Goal: Task Accomplishment & Management: Manage account settings

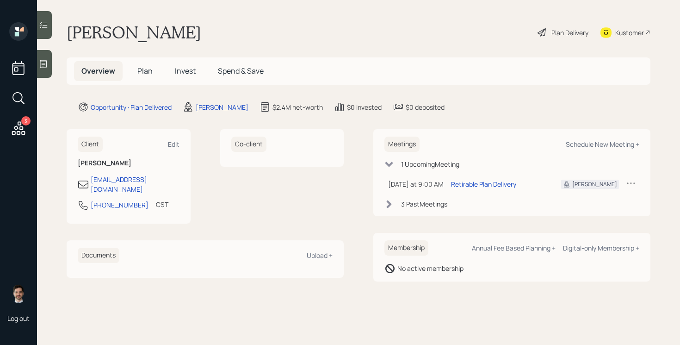
click at [145, 71] on span "Plan" at bounding box center [144, 71] width 15 height 10
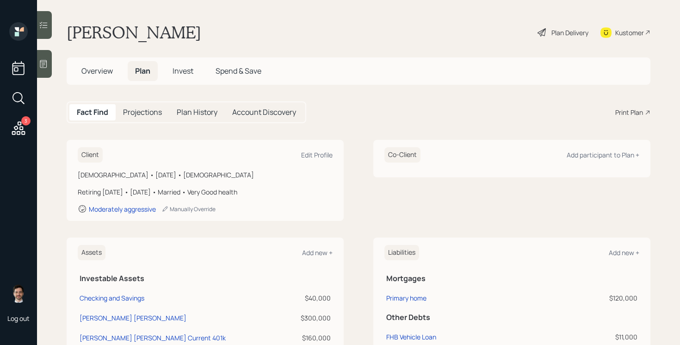
click at [583, 30] on div "Plan Delivery" at bounding box center [569, 33] width 37 height 10
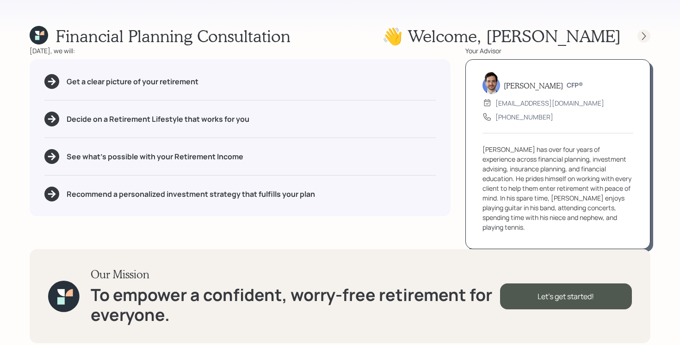
click at [648, 36] on icon at bounding box center [643, 35] width 9 height 9
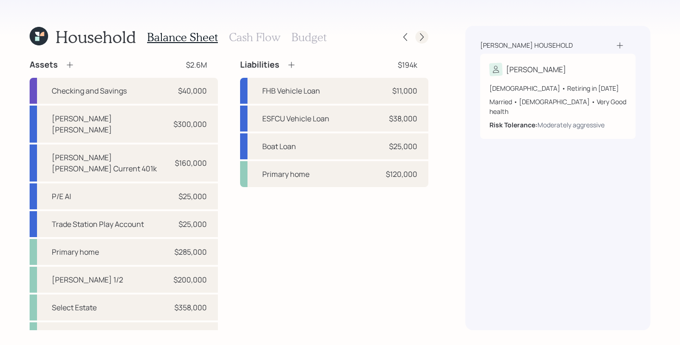
click at [425, 38] on icon at bounding box center [421, 36] width 9 height 9
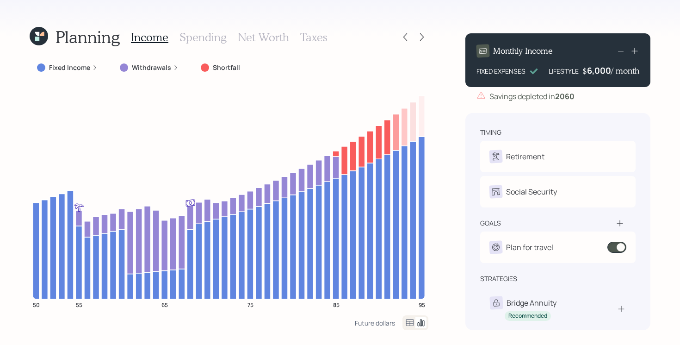
click at [425, 38] on icon at bounding box center [421, 36] width 9 height 9
